Goal: Task Accomplishment & Management: Manage account settings

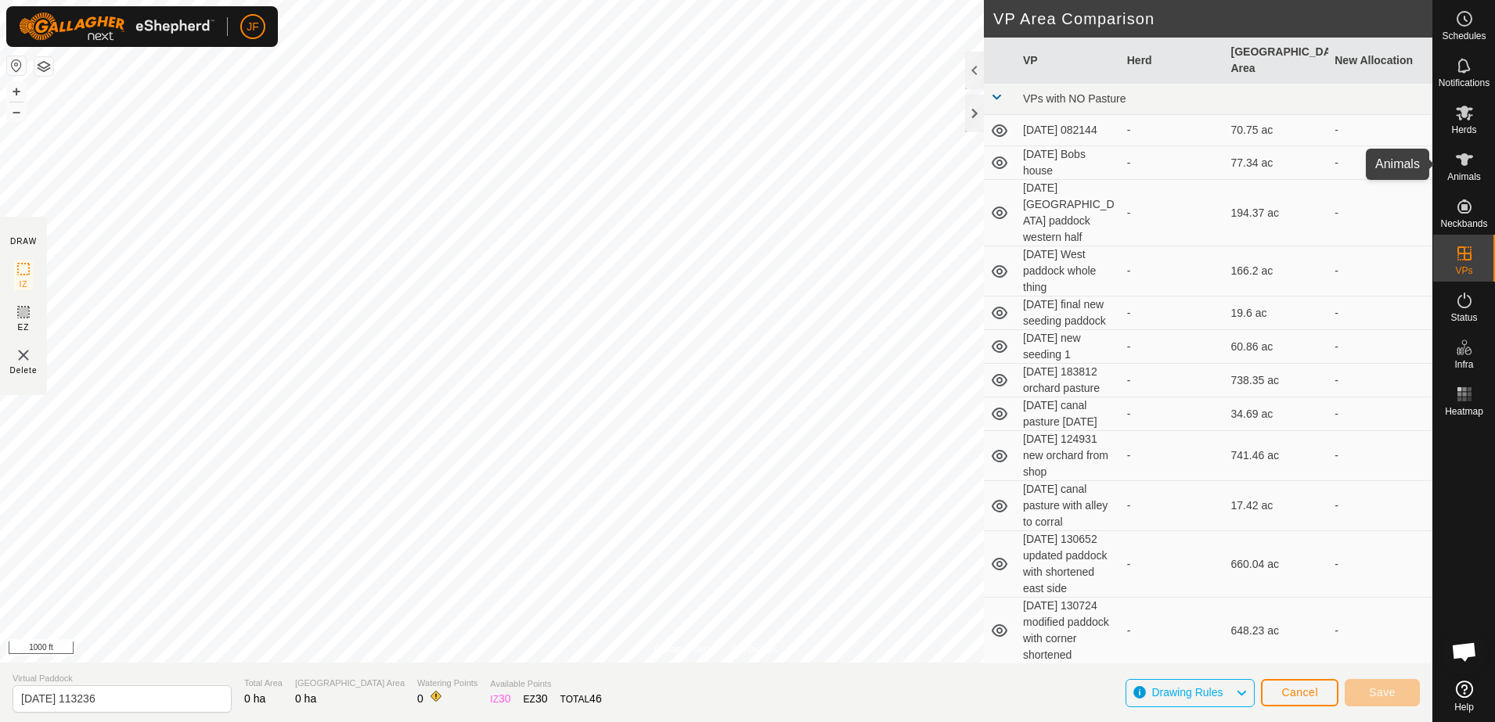
click at [1469, 161] on icon at bounding box center [1464, 159] width 19 height 19
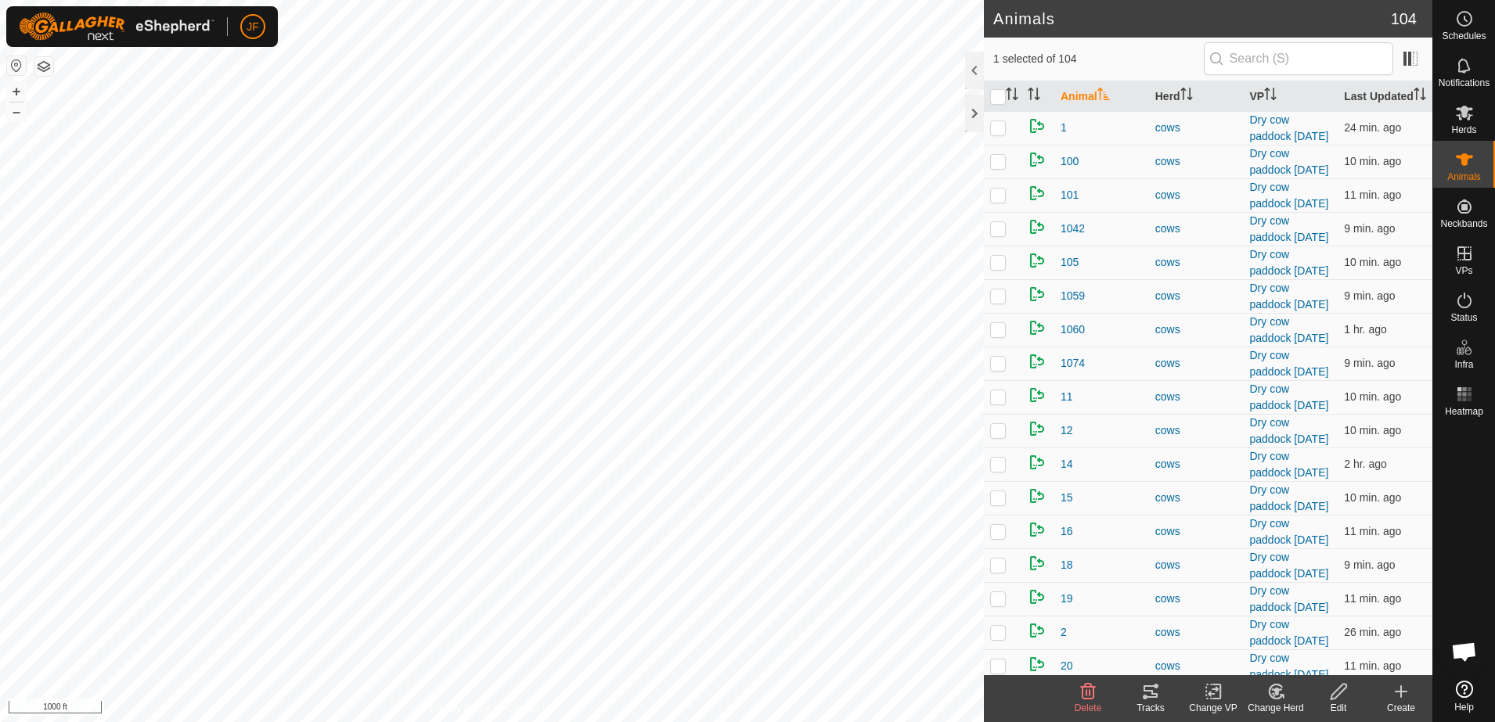
click at [1151, 699] on icon at bounding box center [1150, 691] width 19 height 19
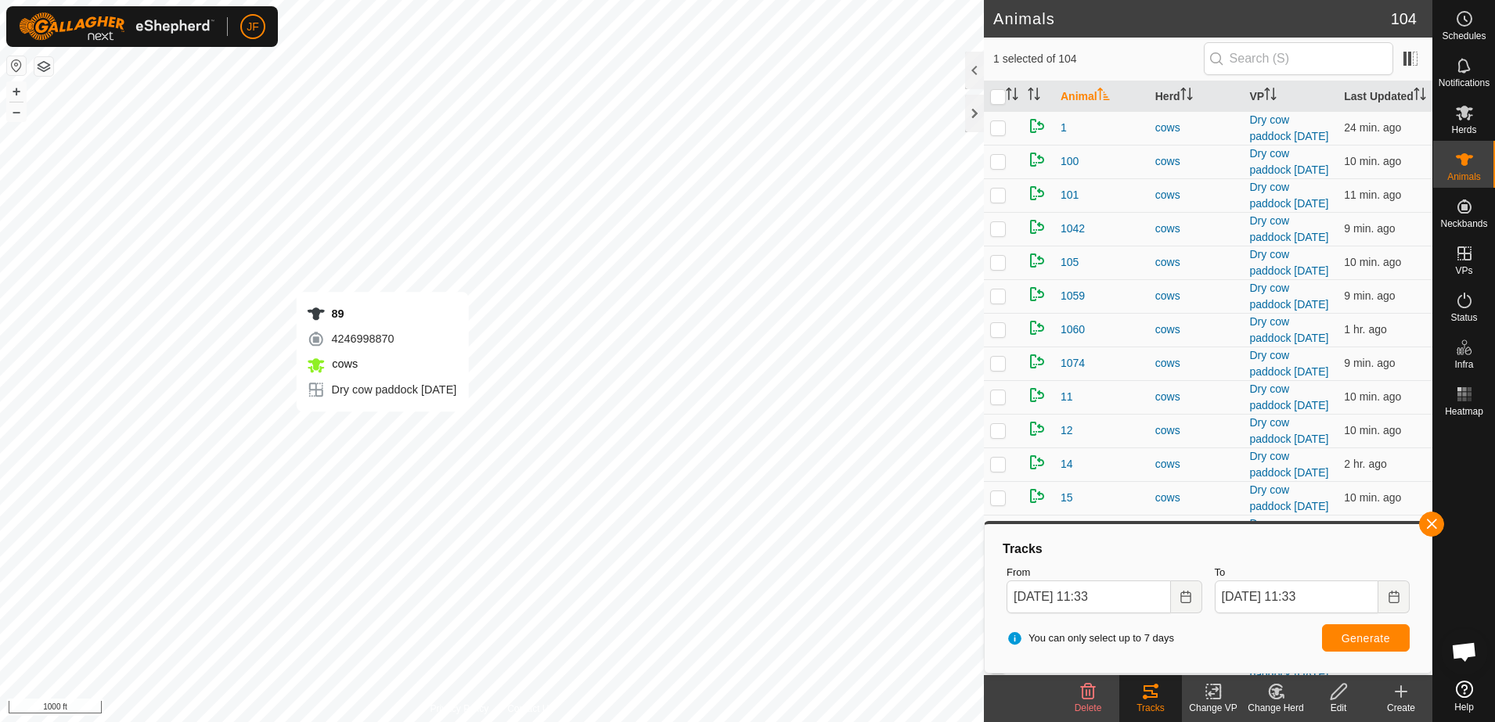
checkbox input "false"
click at [1431, 525] on button "button" at bounding box center [1431, 524] width 25 height 25
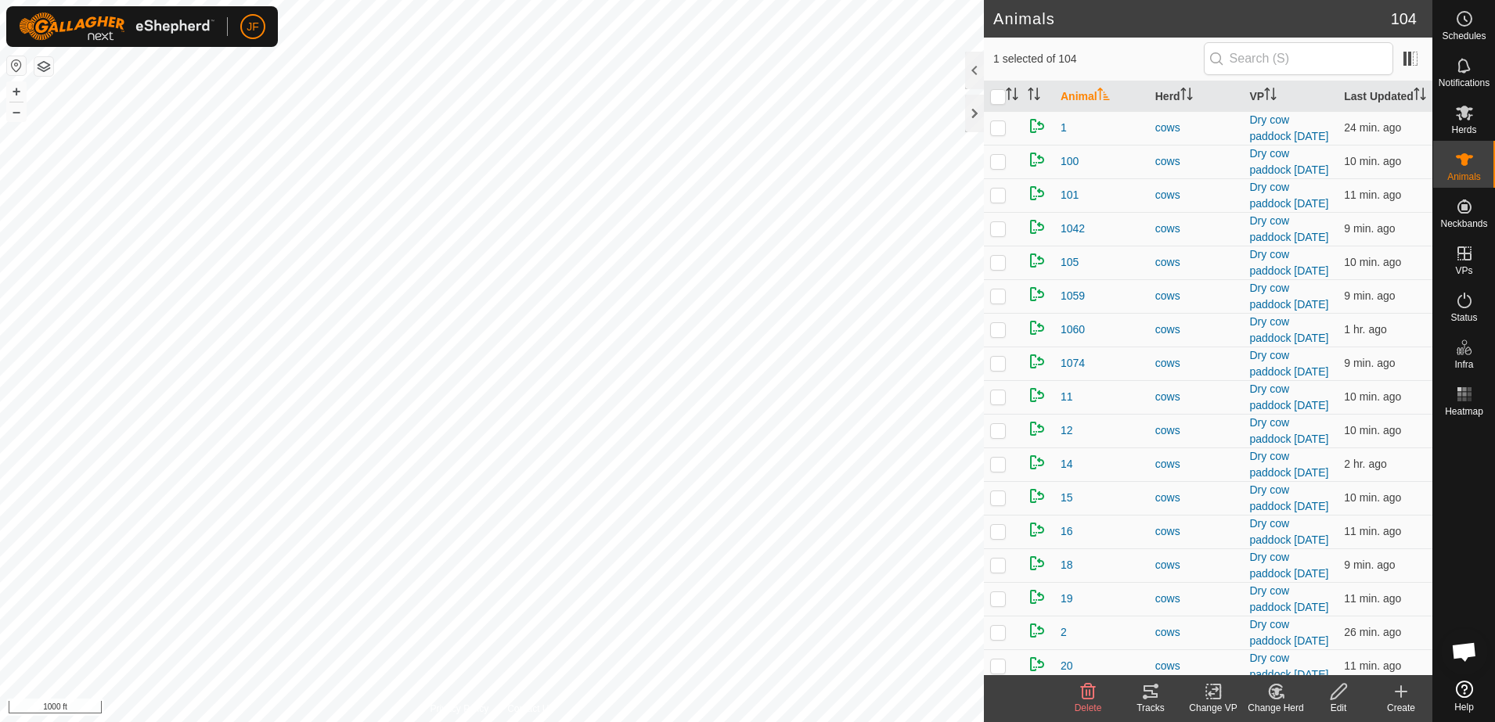
click at [1145, 697] on icon at bounding box center [1150, 692] width 14 height 13
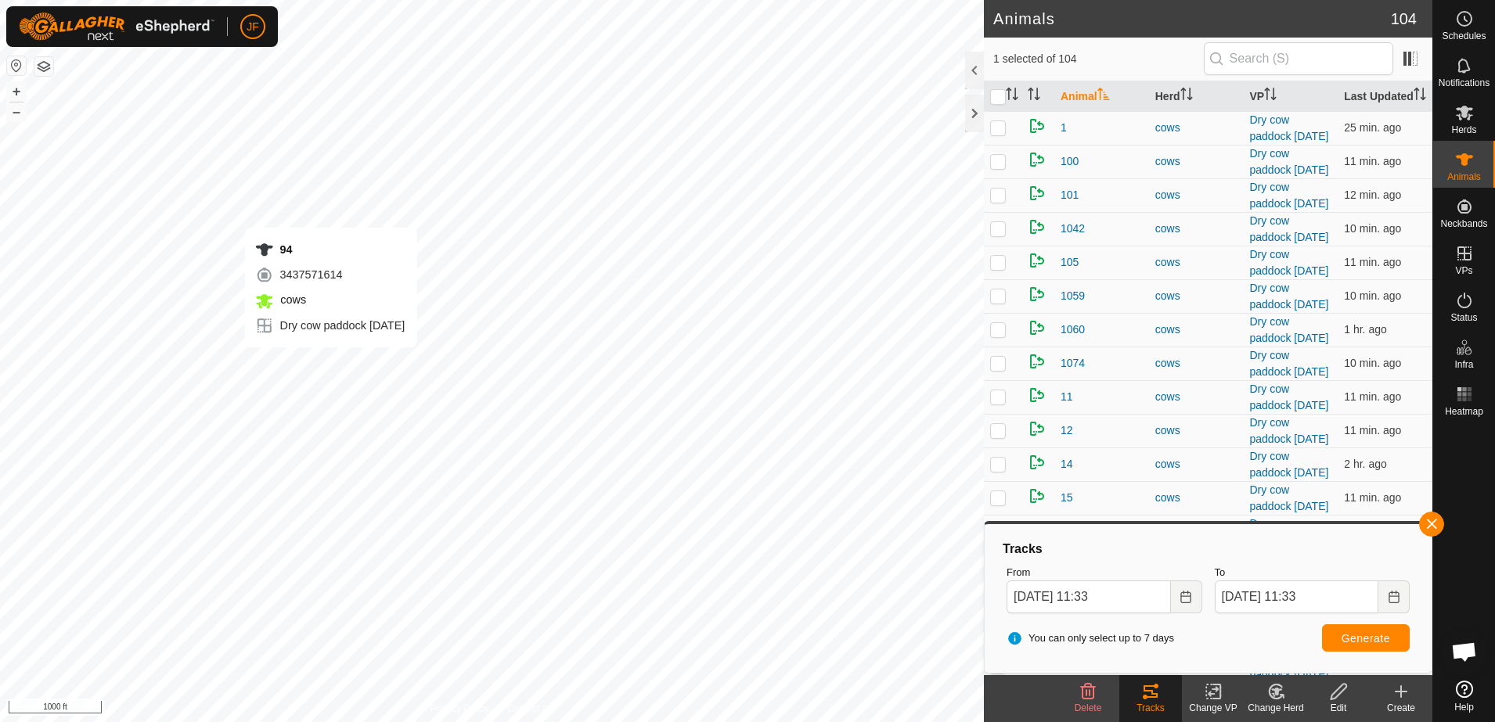
checkbox input "false"
checkbox input "true"
click at [1434, 525] on button "button" at bounding box center [1431, 524] width 25 height 25
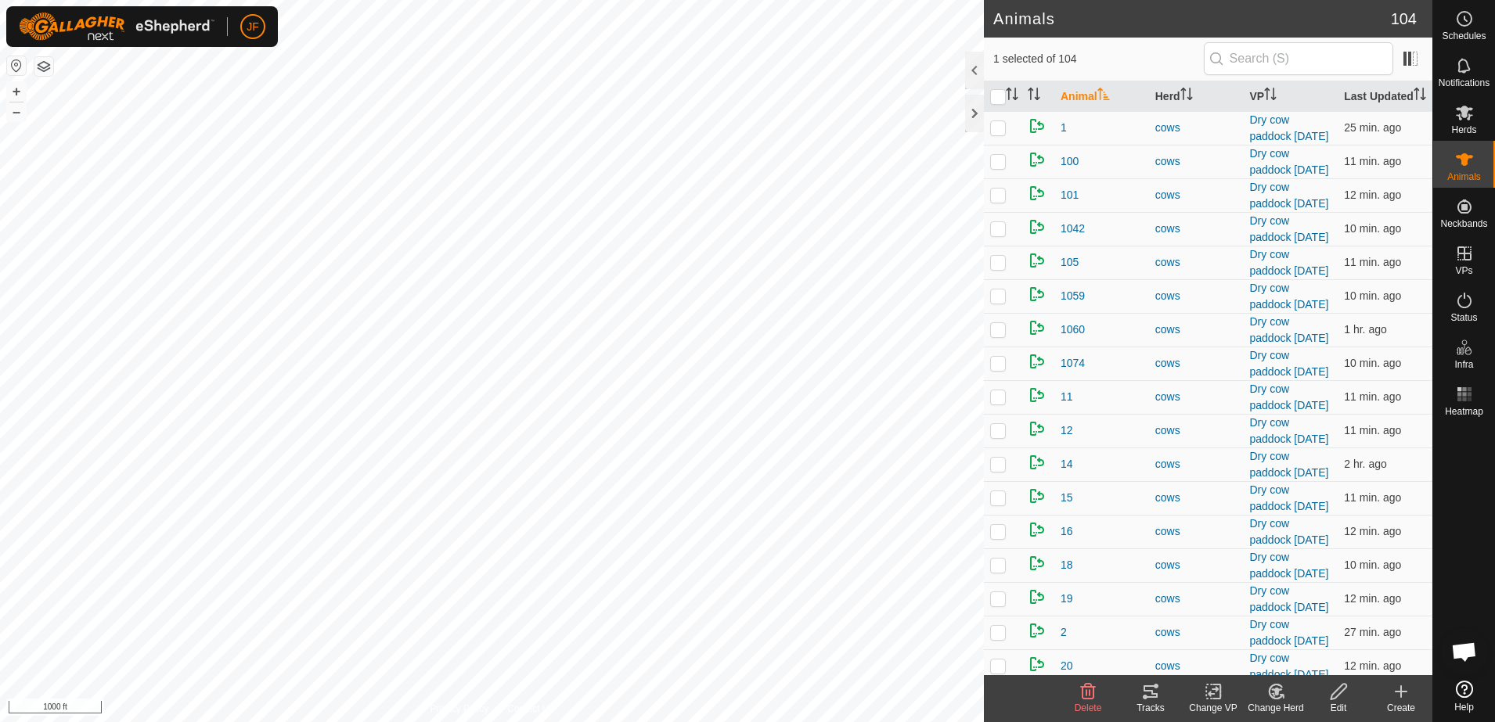
click at [1154, 686] on icon at bounding box center [1150, 692] width 14 height 13
